Goal: Check status

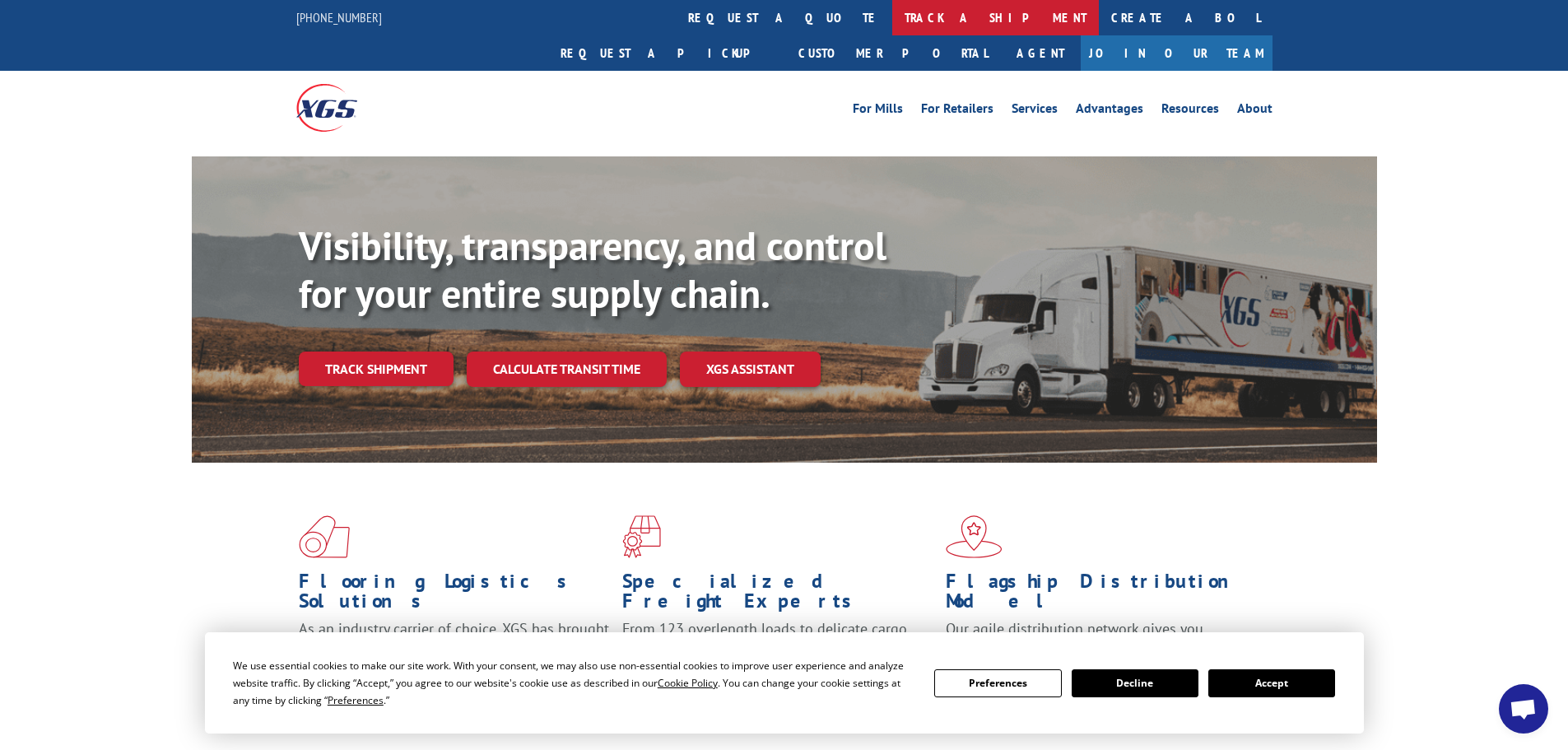
click at [893, 18] on link "track a shipment" at bounding box center [996, 18] width 206 height 35
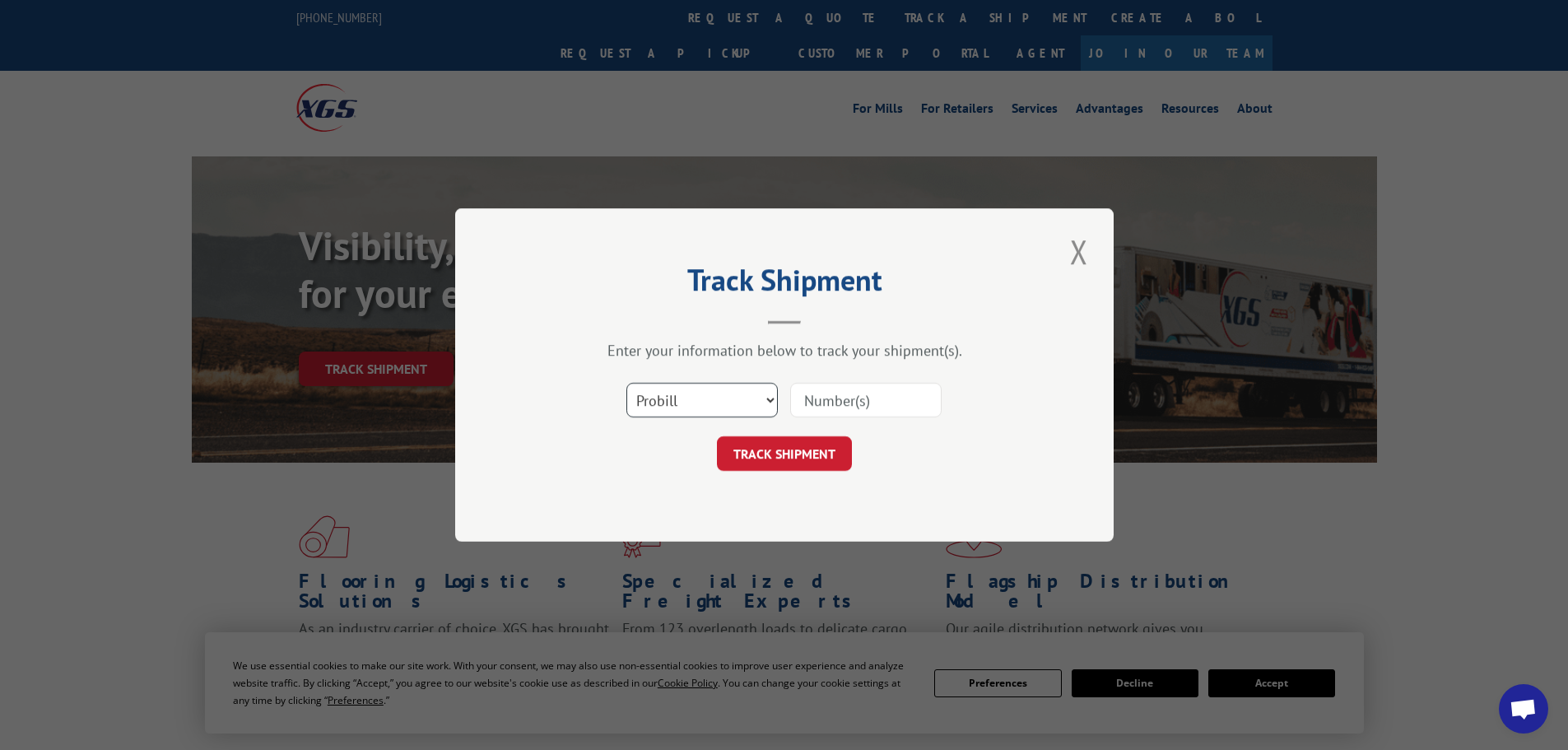
drag, startPoint x: 749, startPoint y: 385, endPoint x: 746, endPoint y: 401, distance: 16.3
click at [748, 385] on select "Select category... Probill BOL PO" at bounding box center [702, 401] width 151 height 35
select select "bol"
click at [626, 383] on select "Select category... Probill BOL PO" at bounding box center [702, 401] width 151 height 35
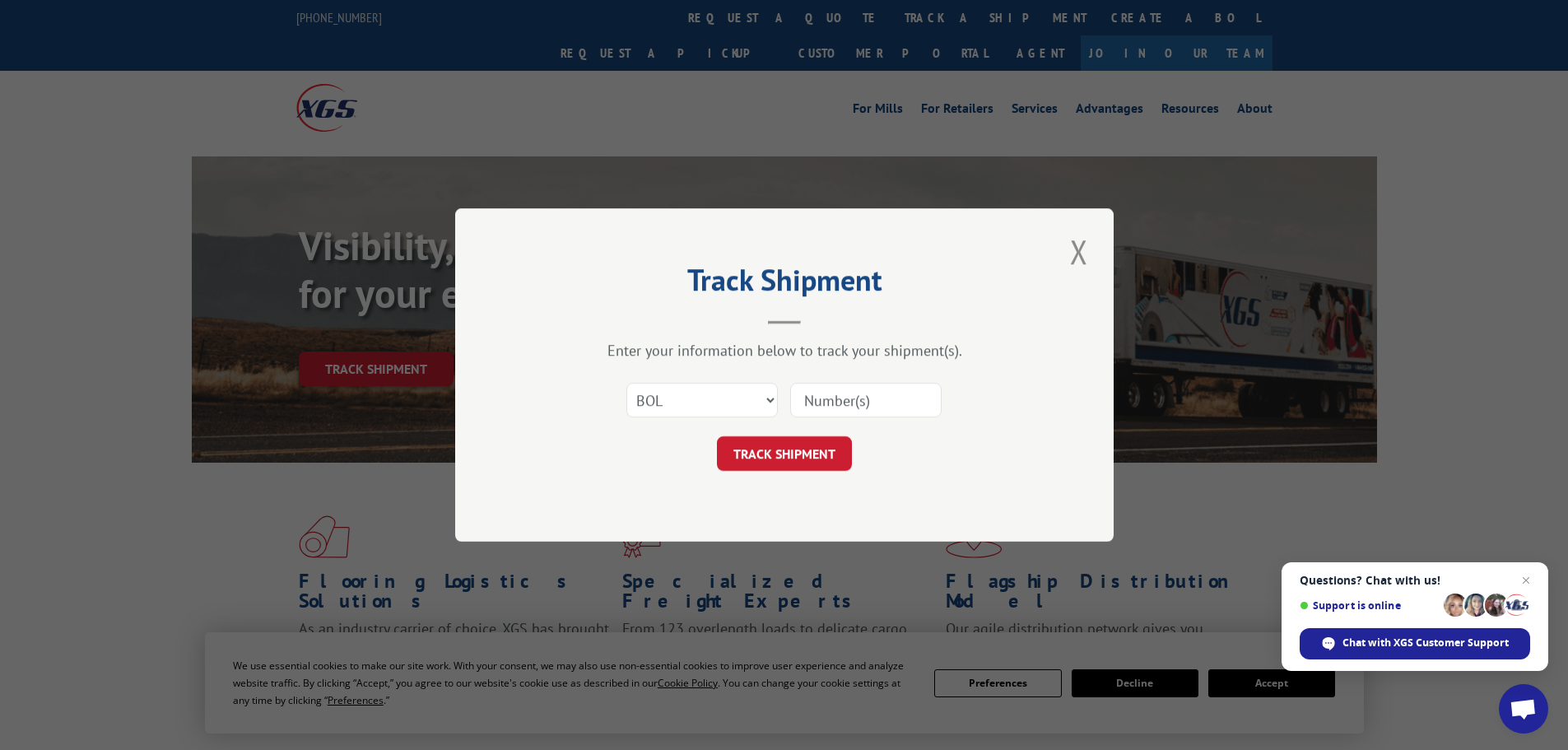
paste input "17308464"
type input "17308464"
click at [793, 446] on button "TRACK SHIPMENT" at bounding box center [784, 454] width 135 height 35
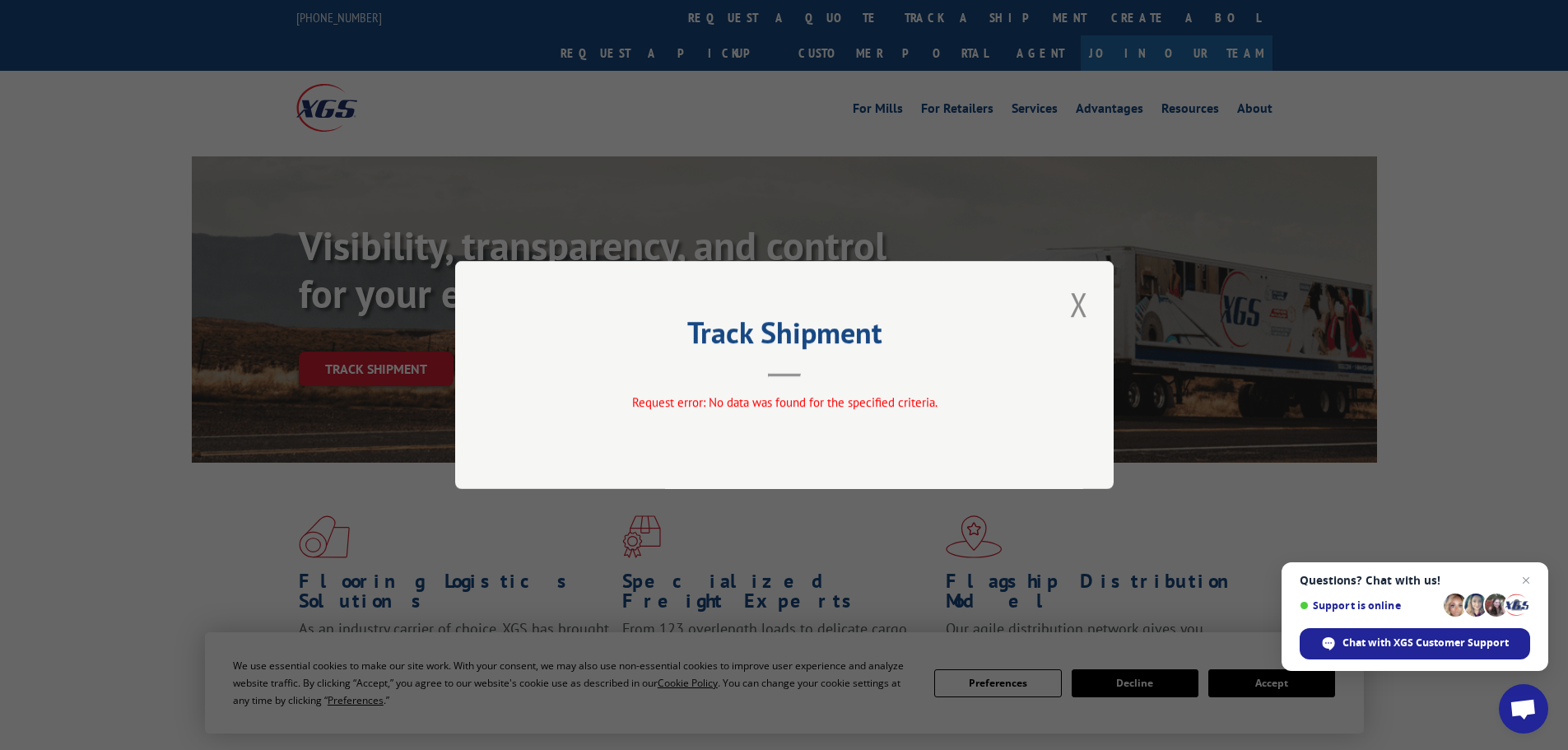
click at [1080, 312] on button "Close modal" at bounding box center [1079, 304] width 28 height 45
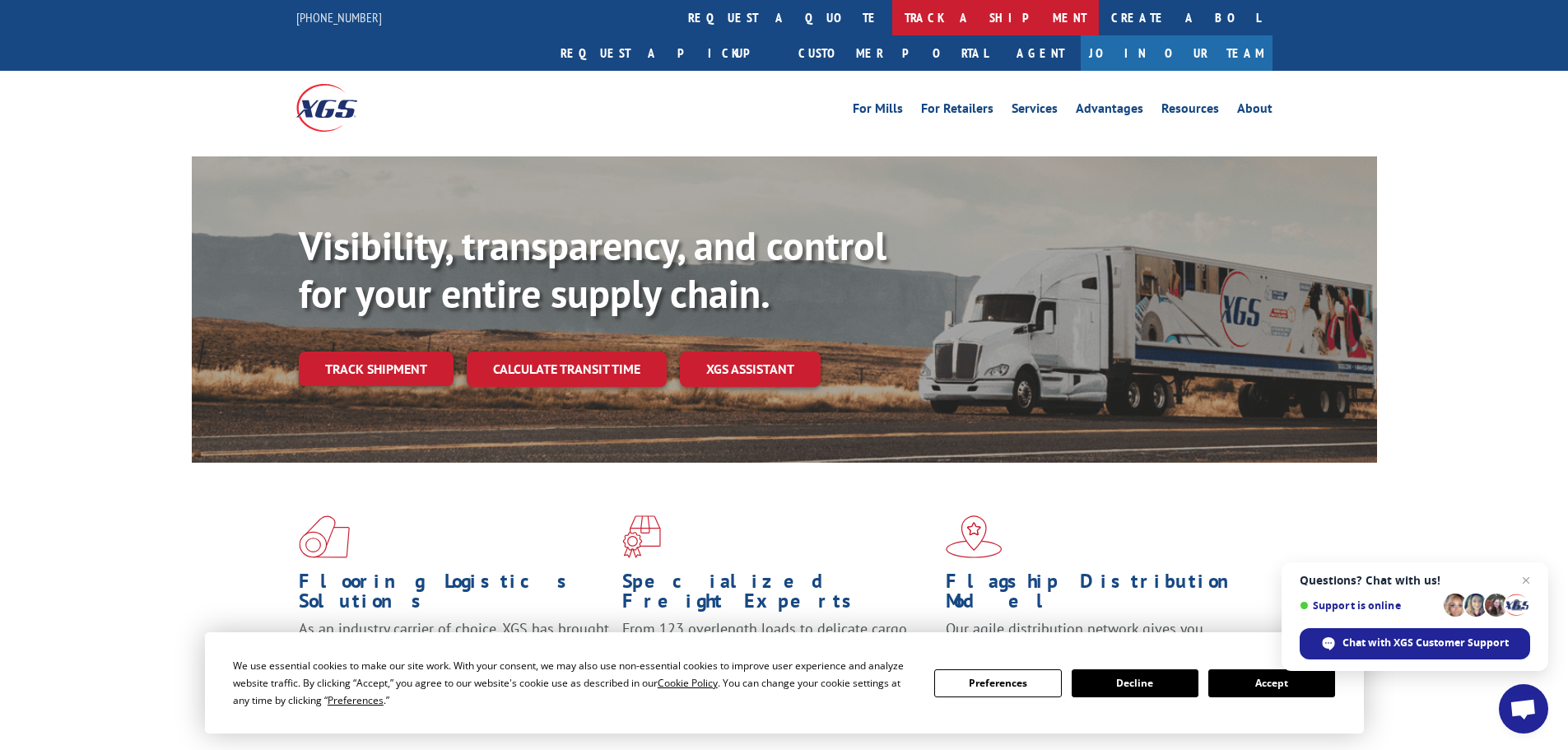
click at [893, 18] on link "track a shipment" at bounding box center [996, 18] width 206 height 35
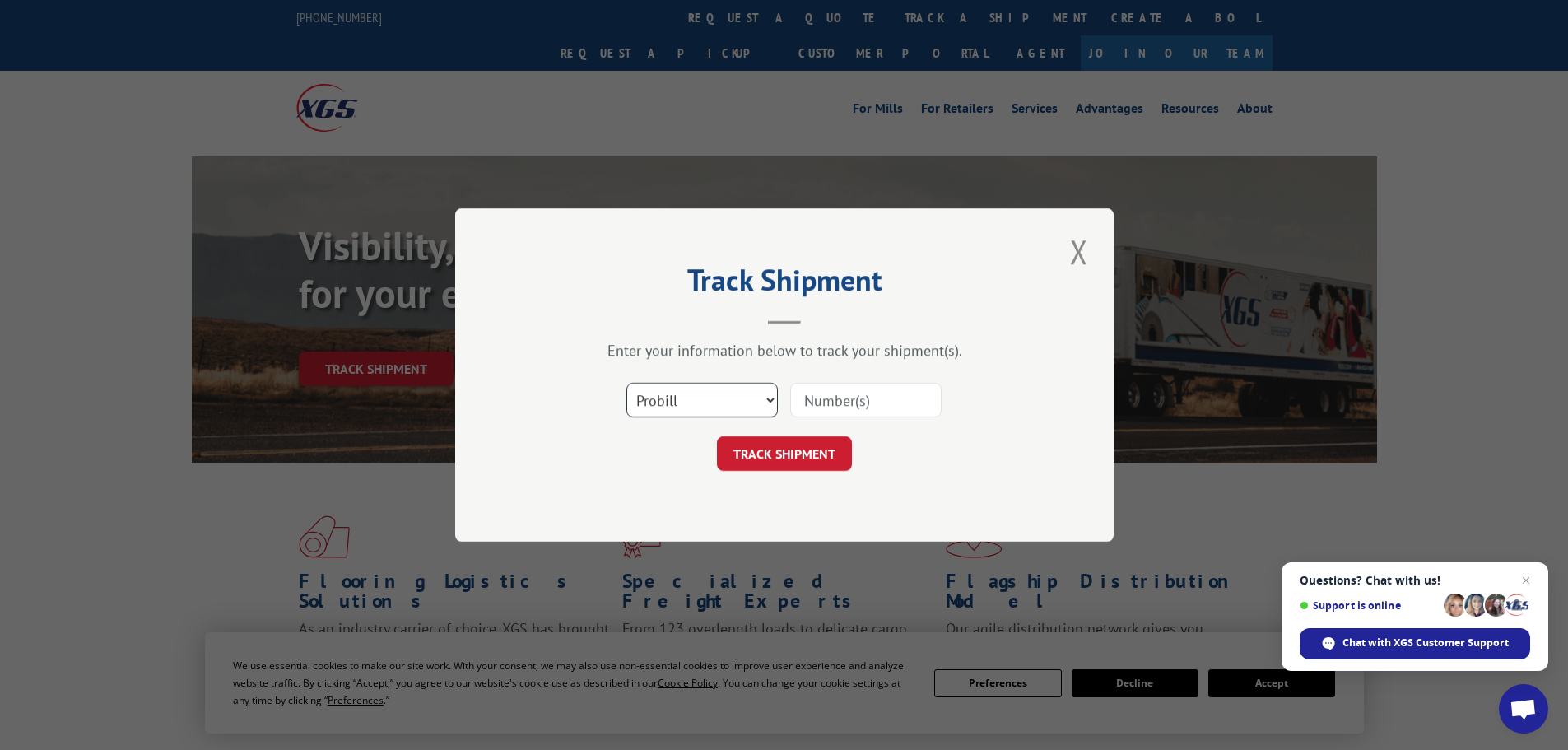
click at [670, 389] on select "Select category... Probill BOL PO" at bounding box center [702, 401] width 151 height 35
click at [863, 417] on input at bounding box center [866, 401] width 151 height 35
click at [761, 397] on select "Select category... Probill BOL PO" at bounding box center [702, 401] width 151 height 35
click at [843, 399] on input at bounding box center [866, 401] width 151 height 35
paste input "17308464"
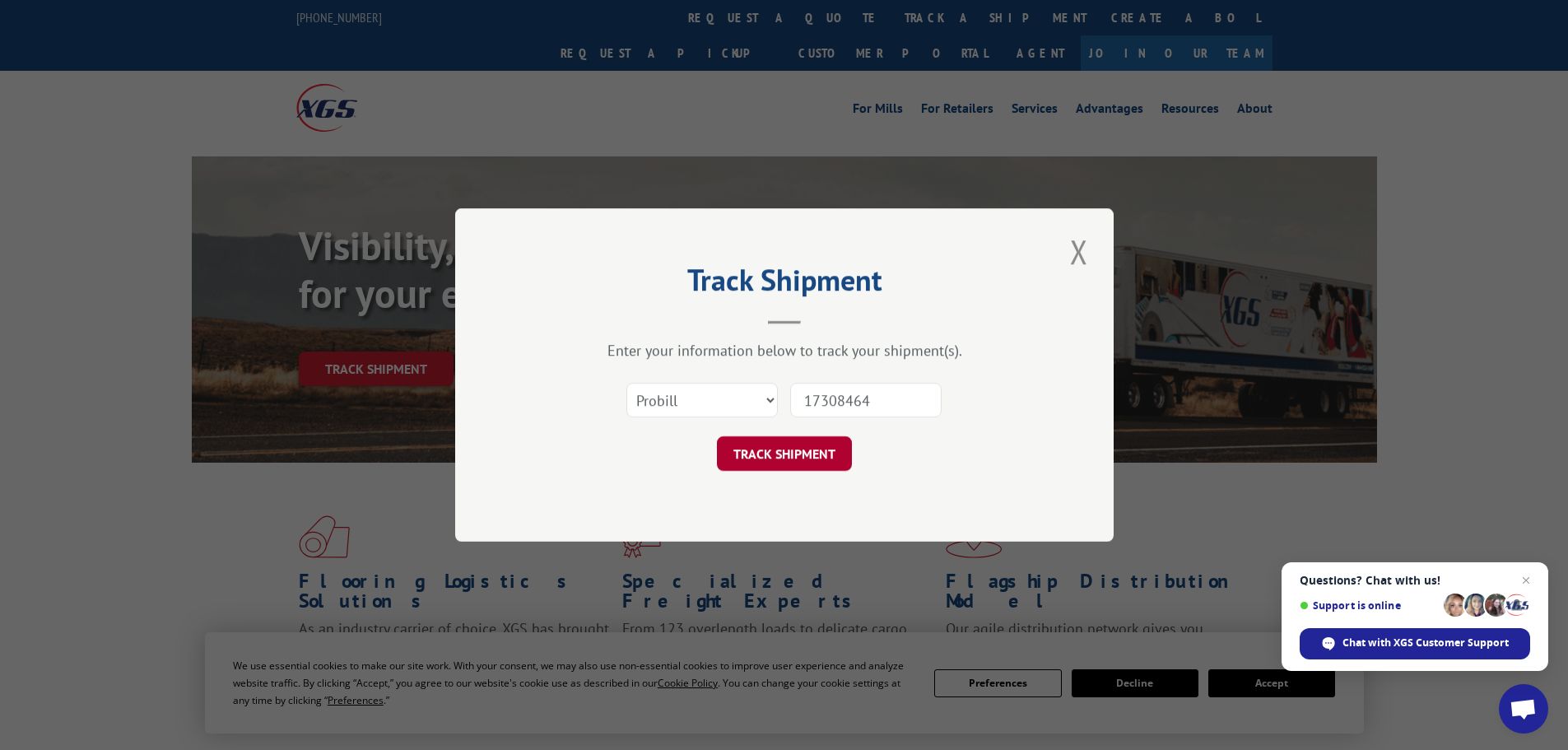
type input "17308464"
click at [778, 463] on button "TRACK SHIPMENT" at bounding box center [784, 454] width 135 height 35
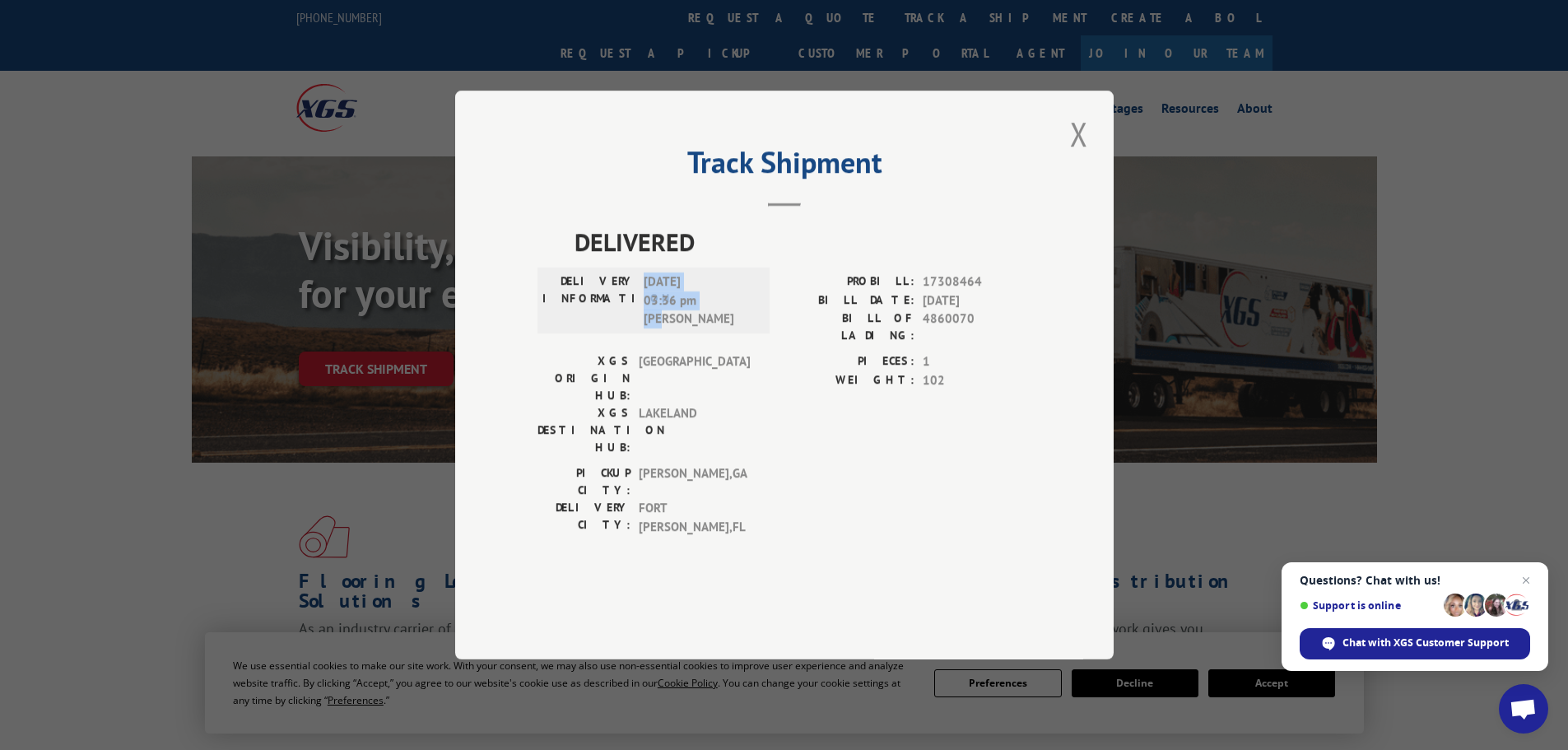
drag, startPoint x: 681, startPoint y: 369, endPoint x: 642, endPoint y: 326, distance: 58.1
click at [642, 326] on div "DELIVERY INFORMATION: [DATE] 03:36 pm [PERSON_NAME]" at bounding box center [653, 300] width 222 height 56
click at [1055, 195] on div "Track Shipment DELIVERED DELIVERY INFORMATION: [DATE] 03:36 pm [PERSON_NAME]: 1…" at bounding box center [784, 374] width 659 height 568
click at [1106, 184] on div "Track Shipment DELIVERED DELIVERY INFORMATION: [DATE] 03:36 pm [PERSON_NAME]: 1…" at bounding box center [784, 374] width 659 height 568
click at [1080, 157] on button "Close modal" at bounding box center [1079, 134] width 28 height 45
